Goal: Task Accomplishment & Management: Use online tool/utility

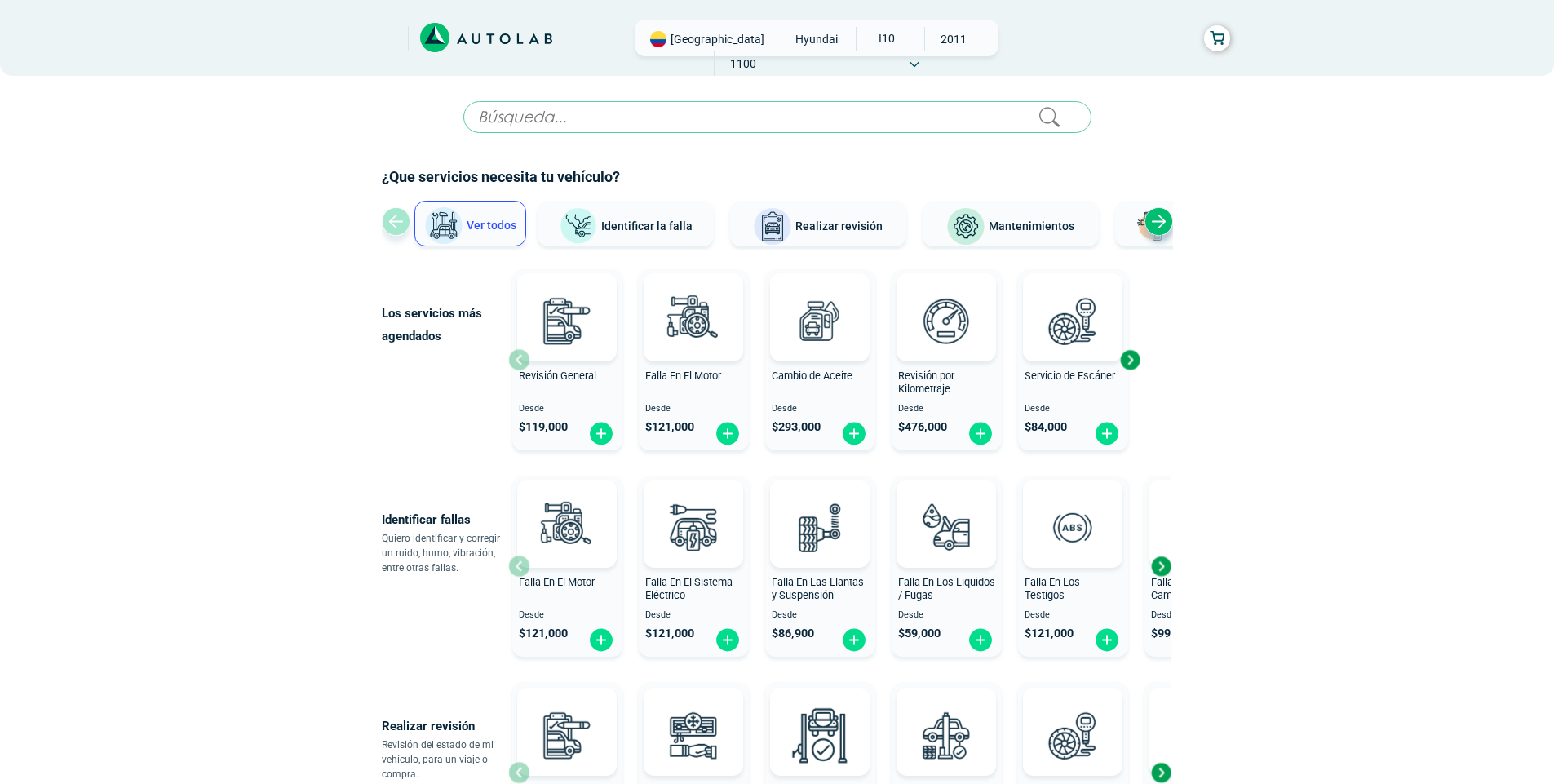
click at [1151, 220] on div "Next slide" at bounding box center [1159, 222] width 28 height 28
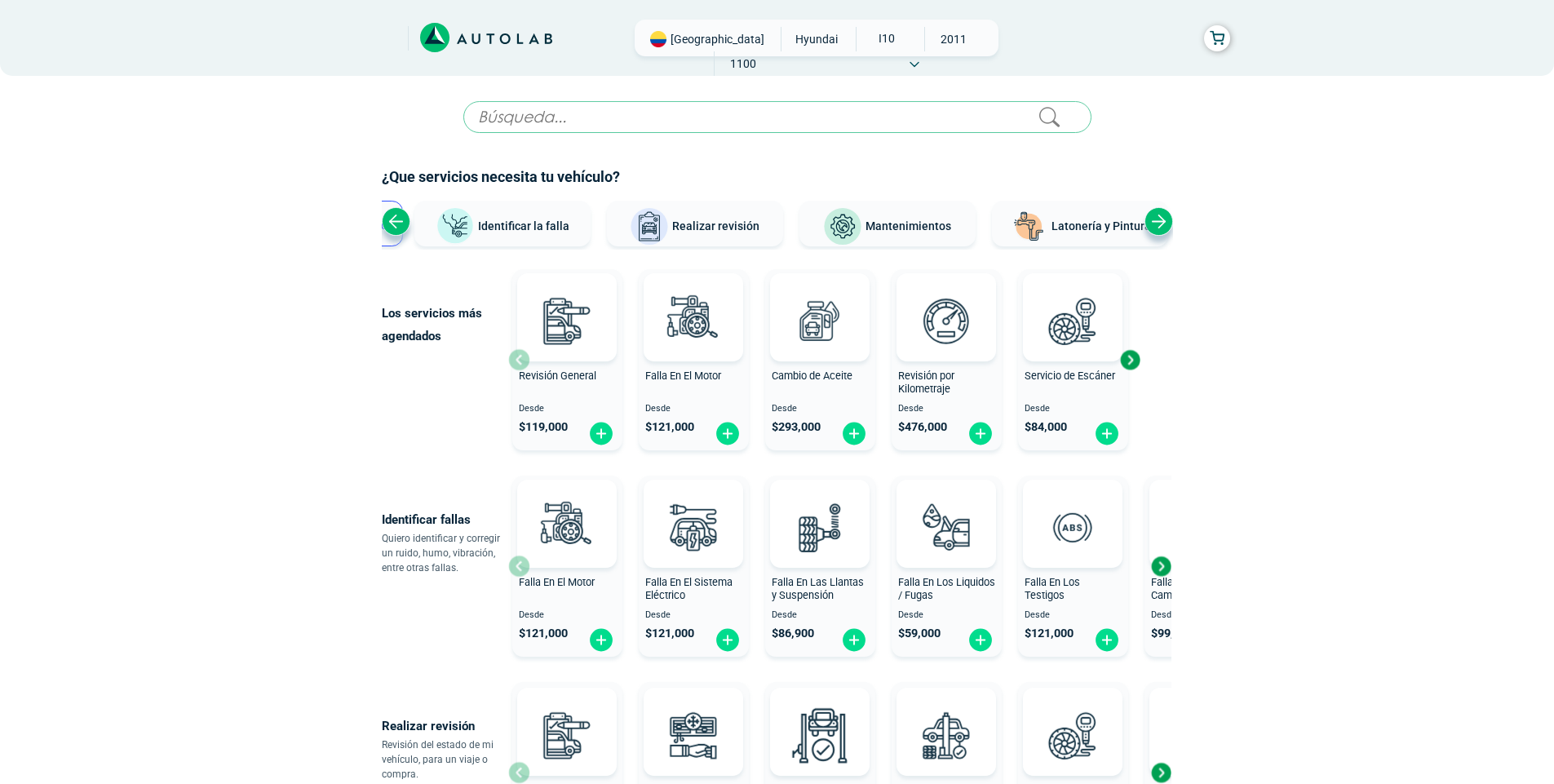
click at [1151, 220] on div "Next slide" at bounding box center [1159, 222] width 28 height 28
click at [823, 109] on input "text" at bounding box center [777, 117] width 628 height 32
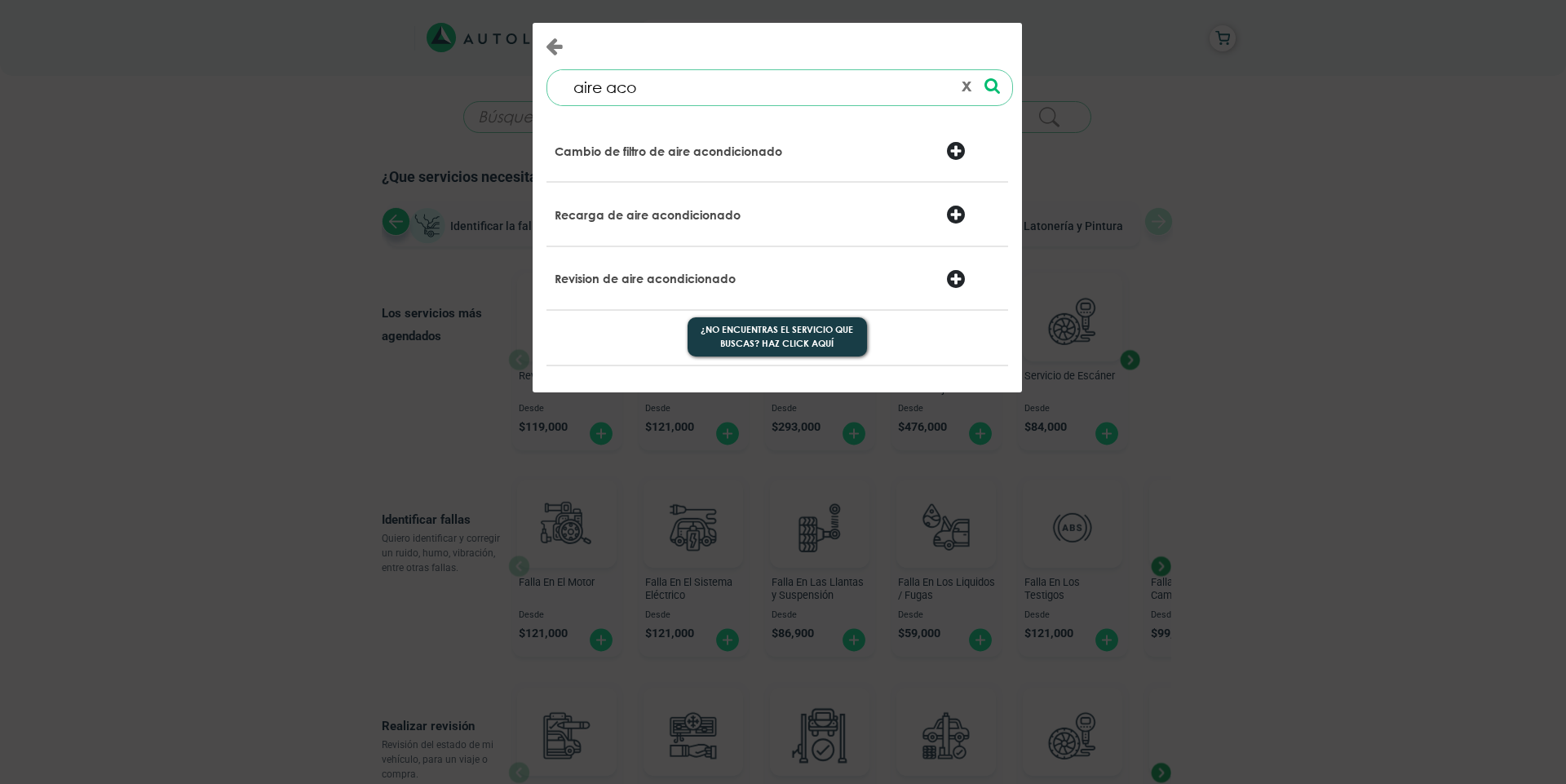
type input "aire aco"
click at [1258, 294] on div "aire aco 0 results are available, use up and down arrow keys to navigate. ¿No e…" at bounding box center [783, 392] width 1566 height 784
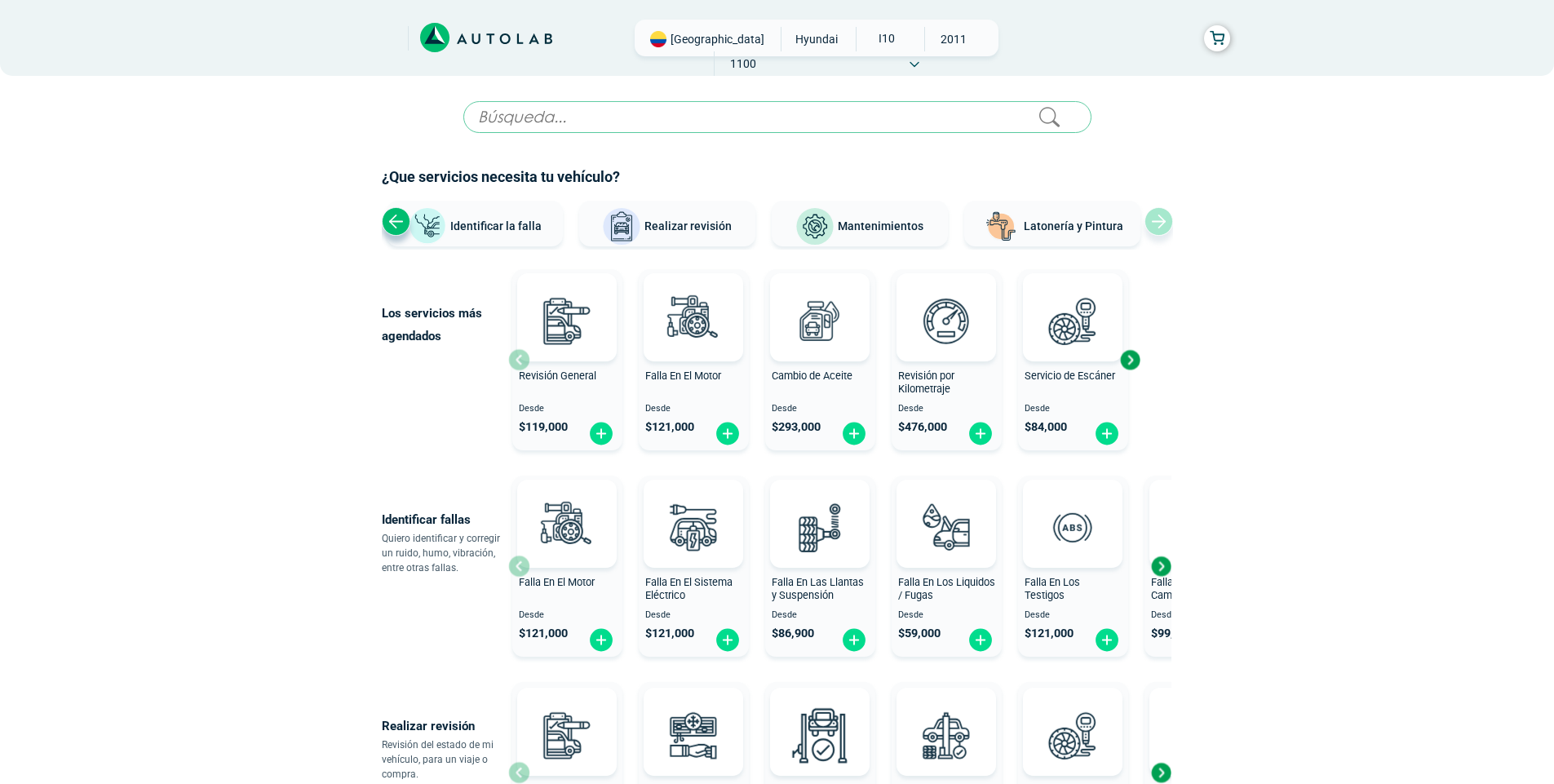
click at [1156, 233] on div "Ver todos Identificar la falla Realizar revisión Mantenimientos Latonería y Pin…" at bounding box center [777, 225] width 791 height 49
click at [390, 222] on div "Previous slide" at bounding box center [396, 222] width 28 height 28
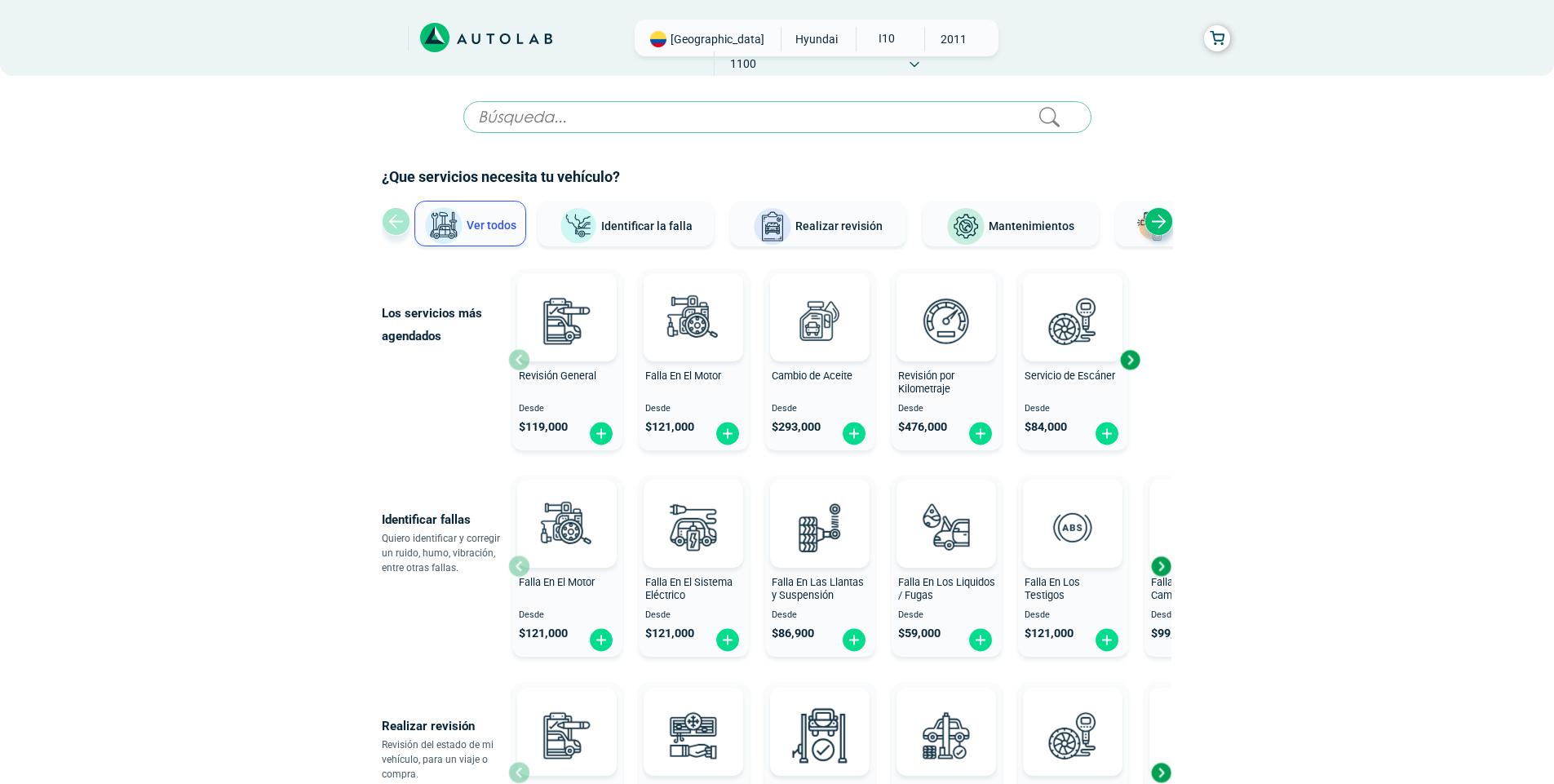
click at [390, 222] on div "Ver todos Identificar la falla Realizar revisión Mantenimientos Latonería y Pin…" at bounding box center [777, 225] width 791 height 49
